Goal: Find contact information

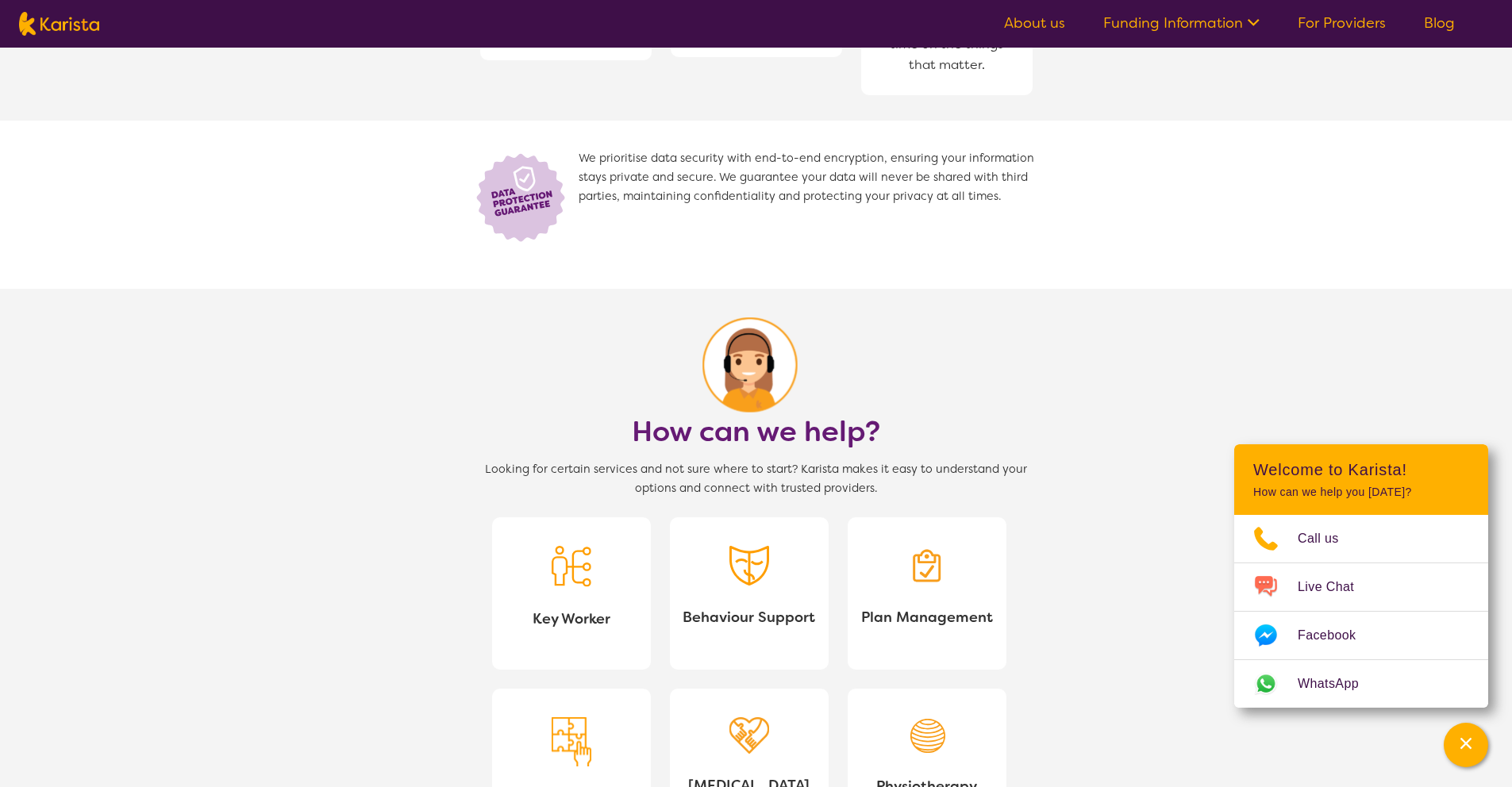
scroll to position [1873, 0]
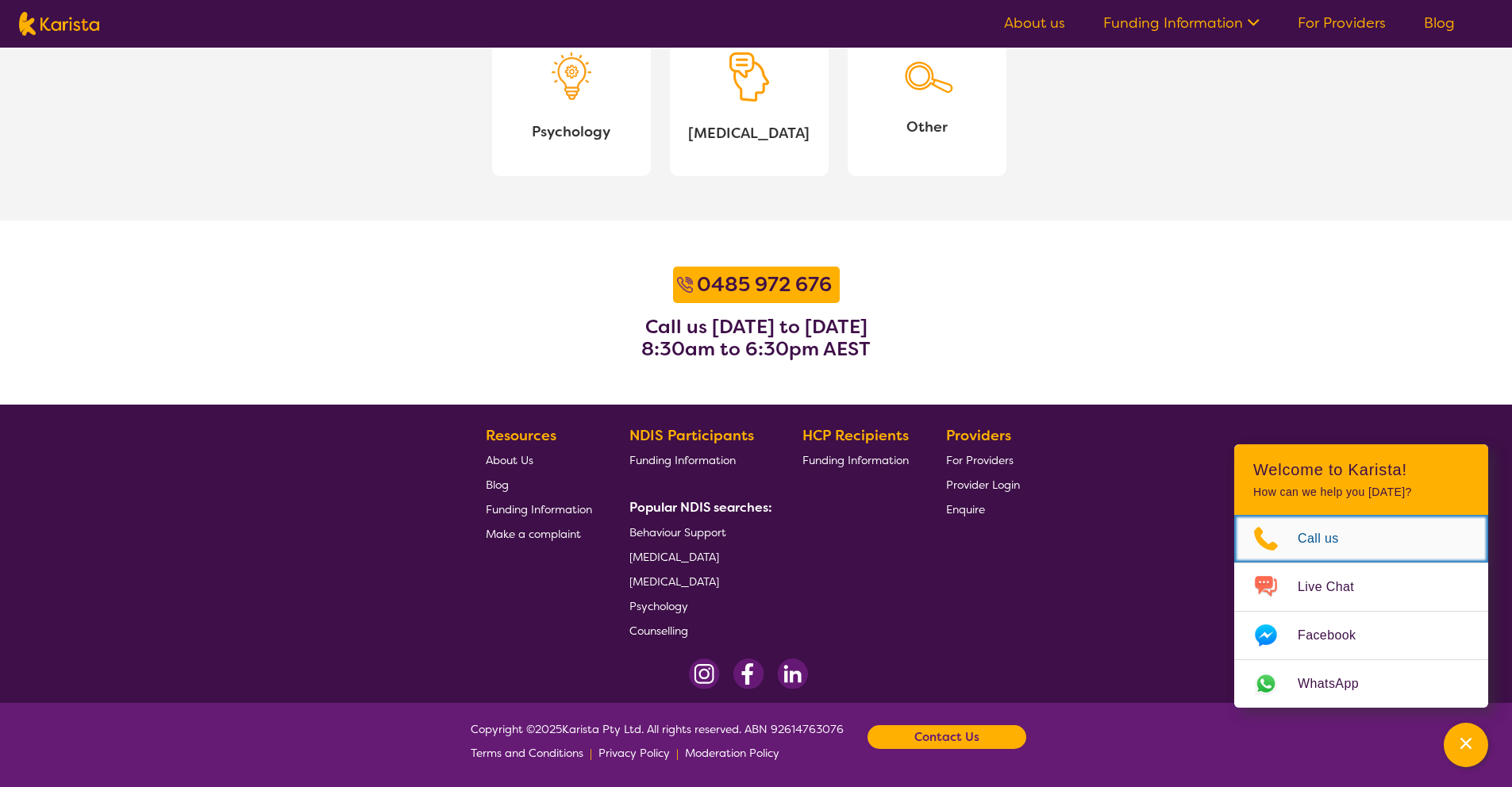
click at [1305, 535] on span "Call us" at bounding box center [1328, 539] width 61 height 24
click at [849, 288] on section "[PHONE_NUMBER] Call us [DATE] to [DATE] 8:30am to 6:30pm AEST" at bounding box center [756, 312] width 1512 height 184
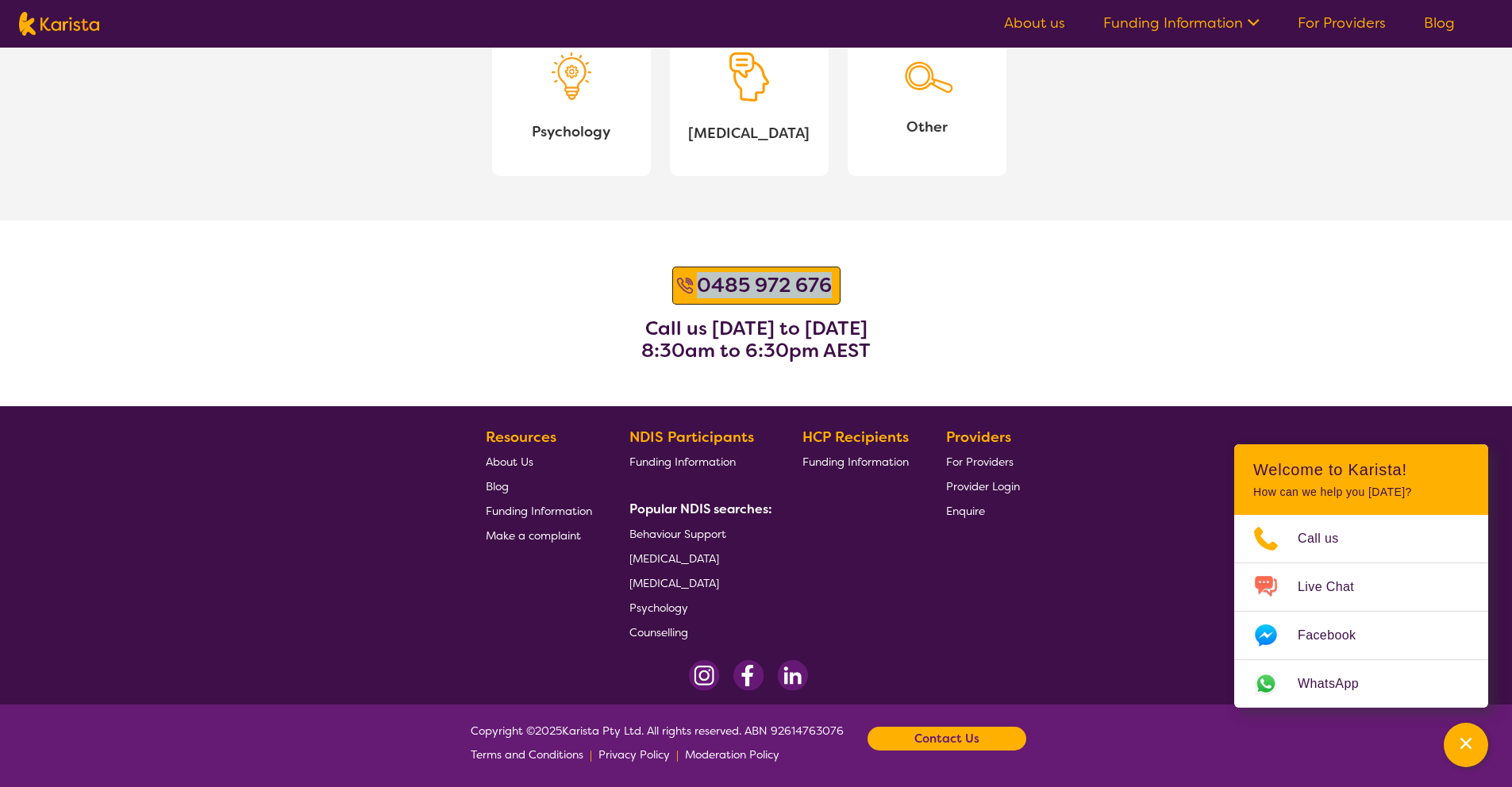
drag, startPoint x: 856, startPoint y: 288, endPoint x: 700, endPoint y: 288, distance: 156.0
click at [700, 288] on section "[PHONE_NUMBER] Call us [DATE] to [DATE] 8:30am to 6:30pm AEST" at bounding box center [756, 313] width 1512 height 186
copy b "0485 972 676"
